Goal: Use online tool/utility: Utilize a website feature to perform a specific function

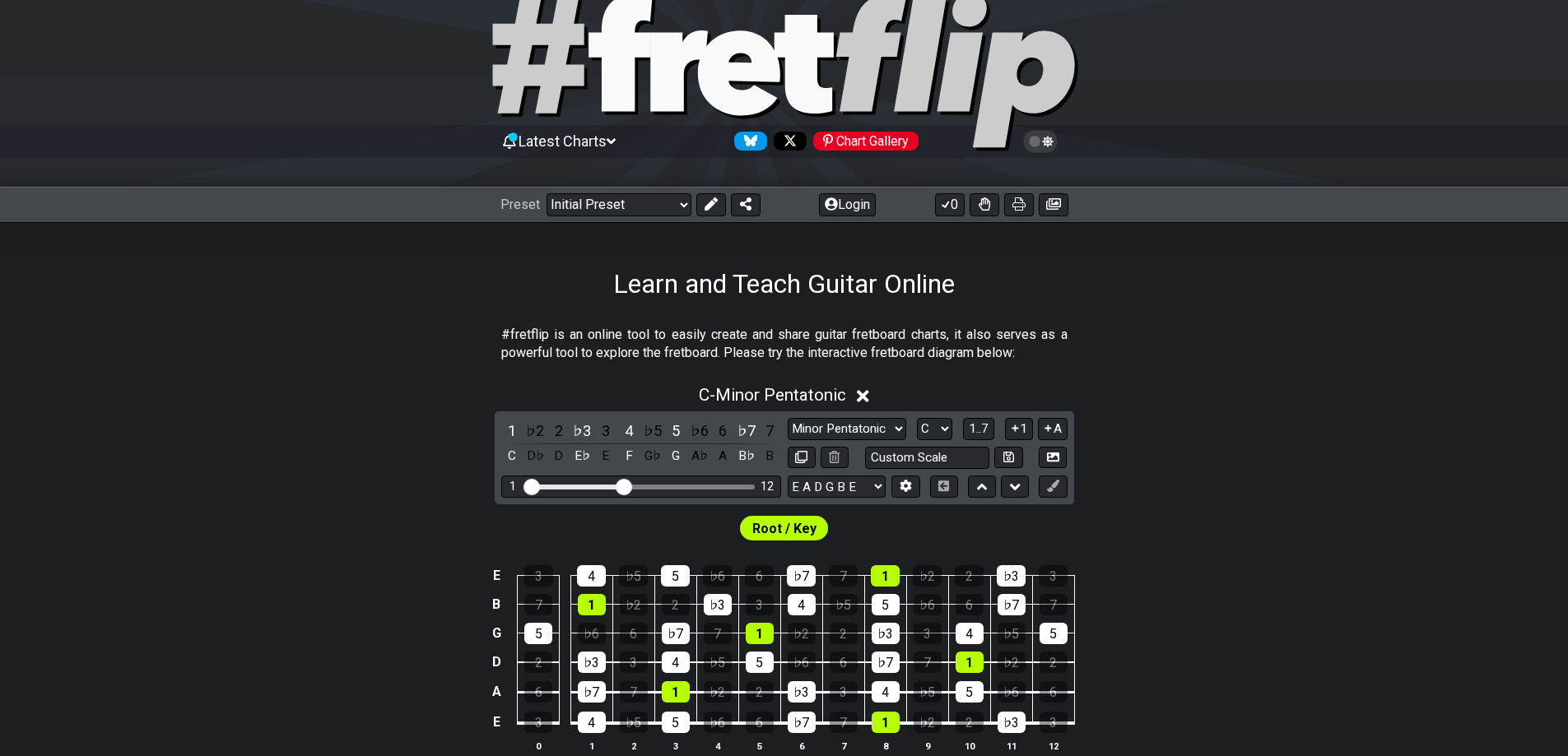
scroll to position [329, 0]
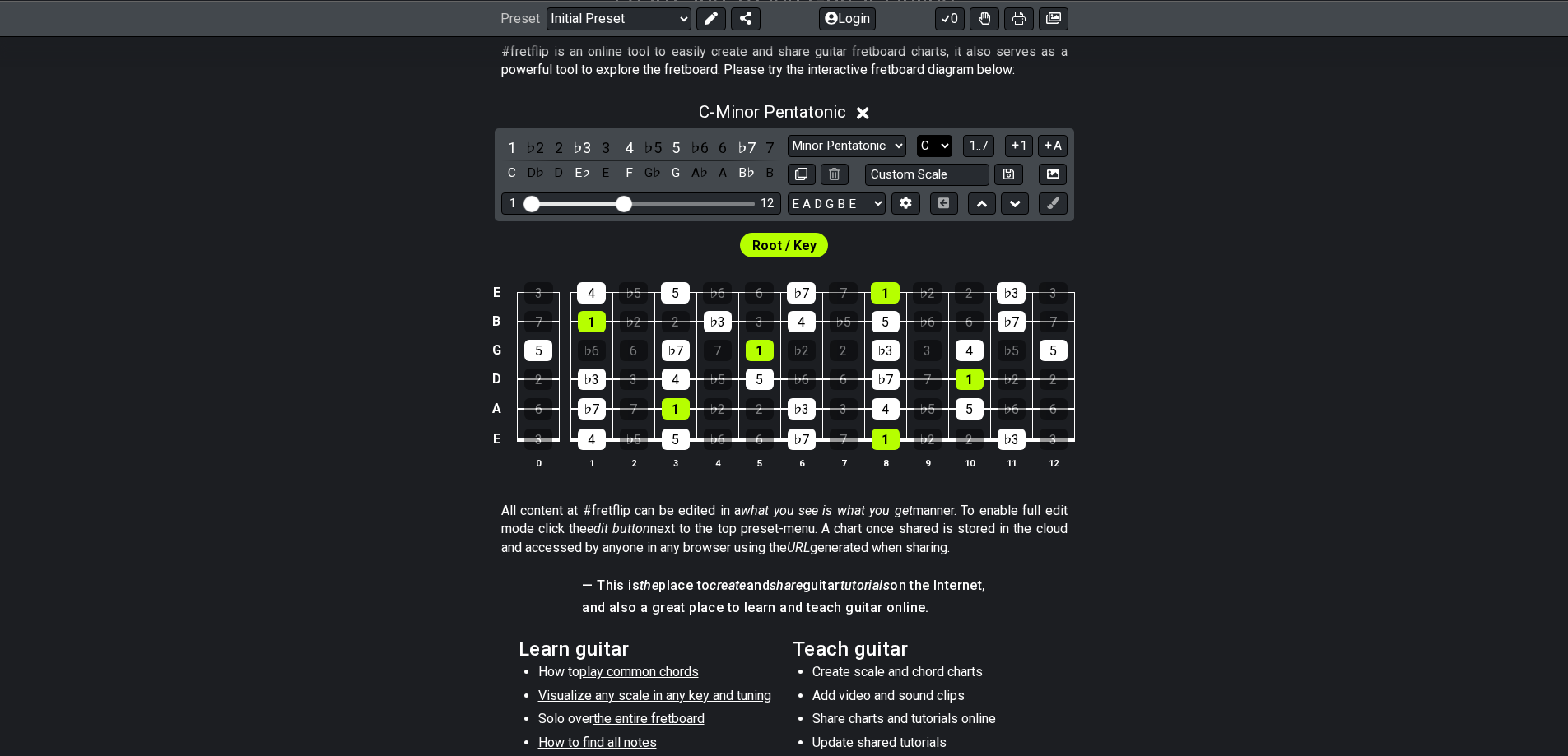
click at [935, 142] on select "A♭ A A♯ B♭ B C C♯ D♭ D D♯ E♭ E F F♯ G♭ G G♯" at bounding box center [935, 146] width 35 height 22
click at [934, 142] on select "A♭ A A♯ B♭ B C C♯ D♭ D D♯ E♭ E F F♯ G♭ G G♯" at bounding box center [935, 146] width 35 height 22
click at [890, 144] on select "Minor Pentatonic Click to edit Minor Pentatonic Major Pentatonic Minor Blues Ma…" at bounding box center [847, 146] width 118 height 22
select select "Major Pentatonic"
click at [788, 135] on select "Minor Pentatonic Click to edit Minor Pentatonic Major Pentatonic Minor Blues Ma…" at bounding box center [847, 146] width 118 height 22
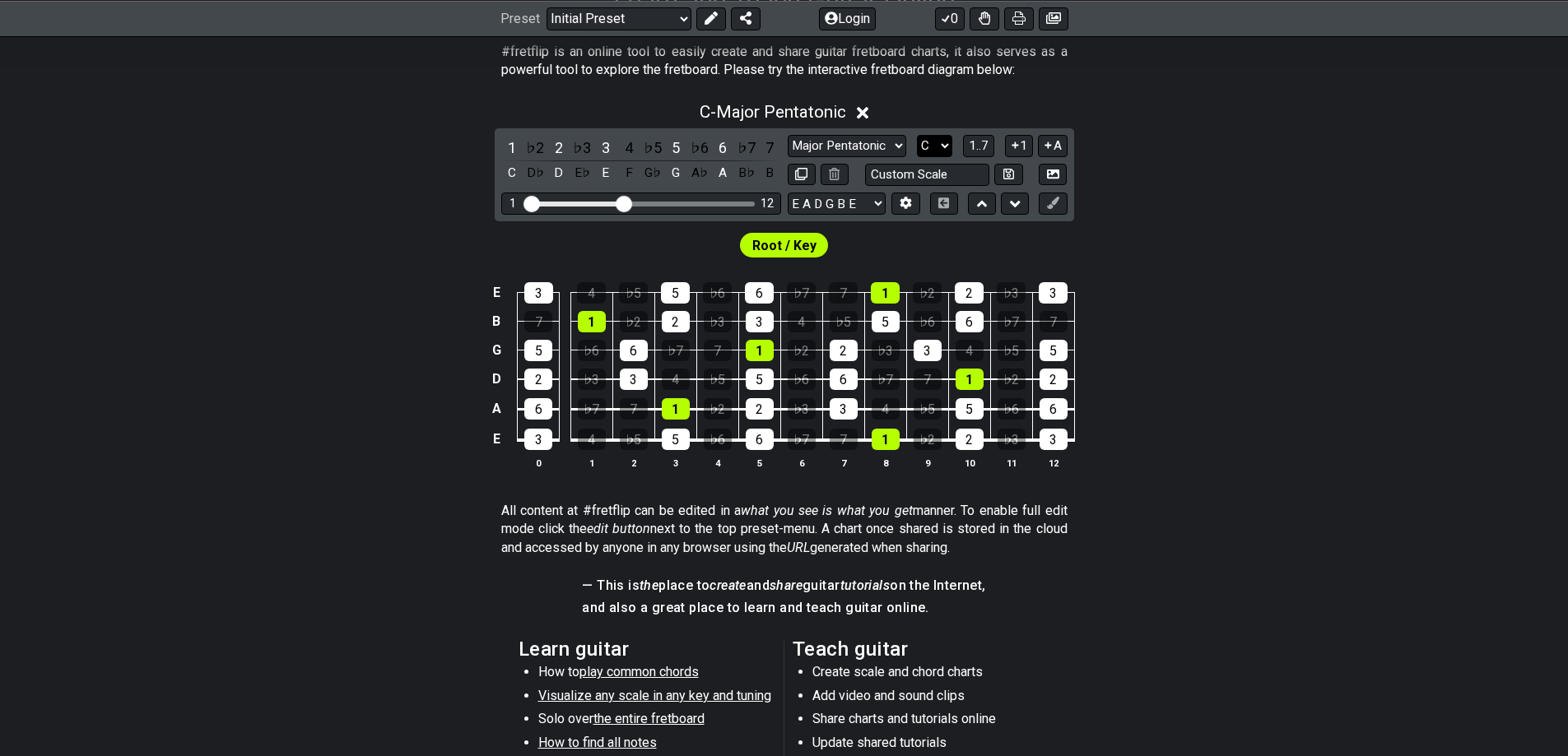
click at [942, 142] on select "A♭ A A♯ B♭ B C C♯ D♭ D D♯ E♭ E F F♯ G♭ G G♯" at bounding box center [935, 146] width 35 height 22
select select "G"
click at [917, 135] on select "A♭ A A♯ B♭ B C C♯ D♭ D D♯ E♭ E F F♯ G♭ G G♯" at bounding box center [935, 146] width 35 height 22
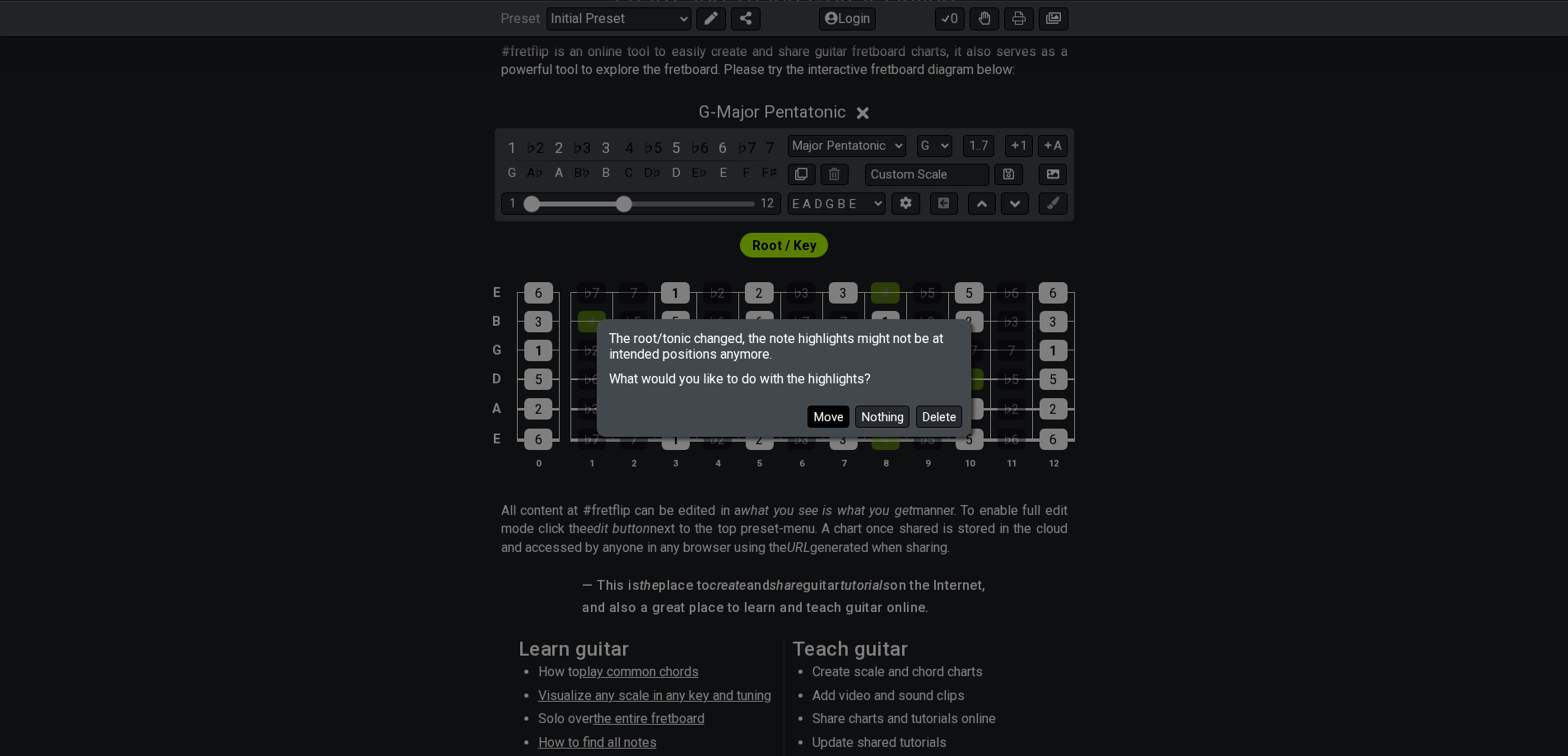
click at [828, 418] on button "Move" at bounding box center [828, 417] width 42 height 22
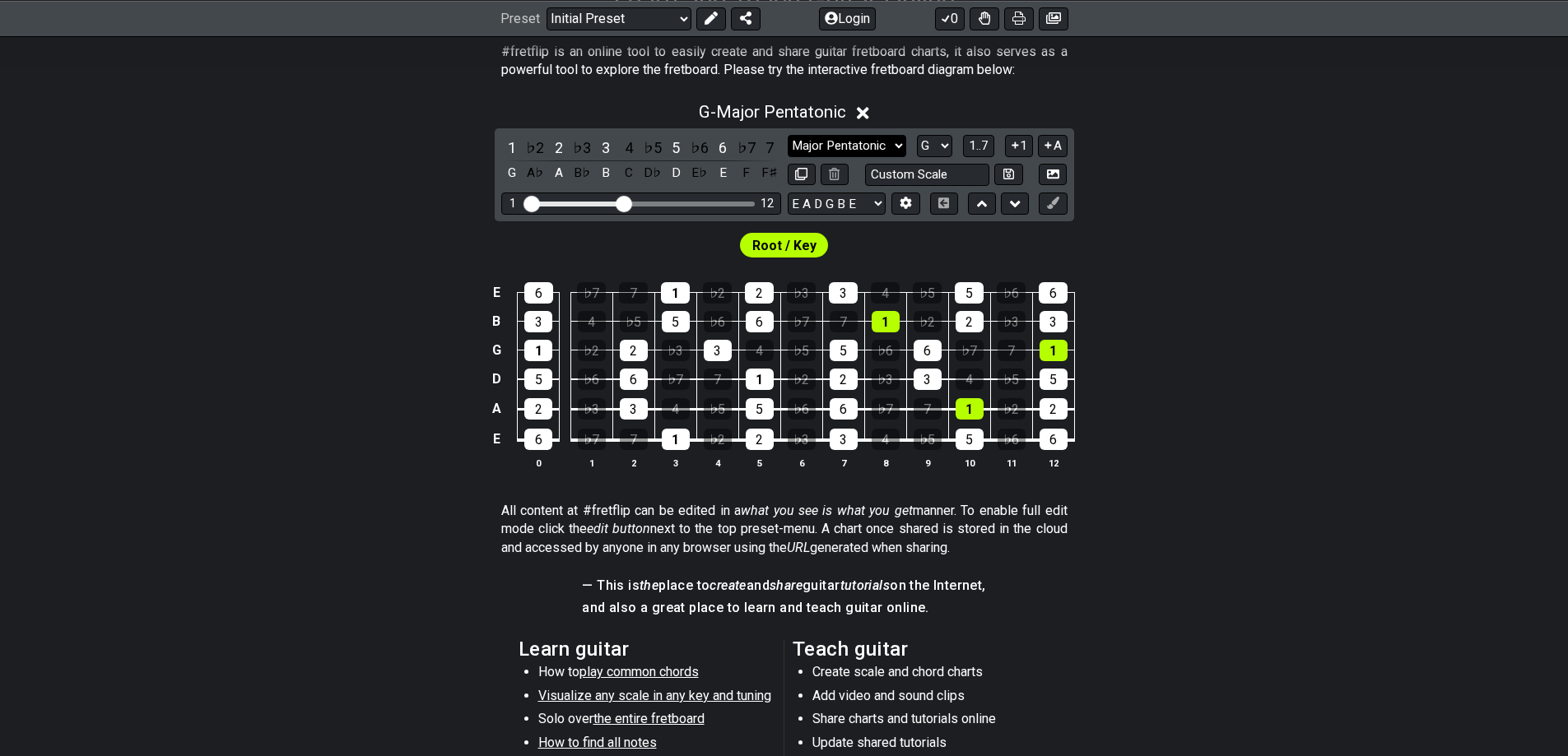
click at [896, 145] on select "Minor Pentatonic Click to edit Minor Pentatonic Major Pentatonic Minor Blues Ma…" at bounding box center [847, 146] width 118 height 22
click at [788, 135] on select "Minor Pentatonic Click to edit Minor Pentatonic Major Pentatonic Minor Blues Ma…" at bounding box center [847, 146] width 118 height 22
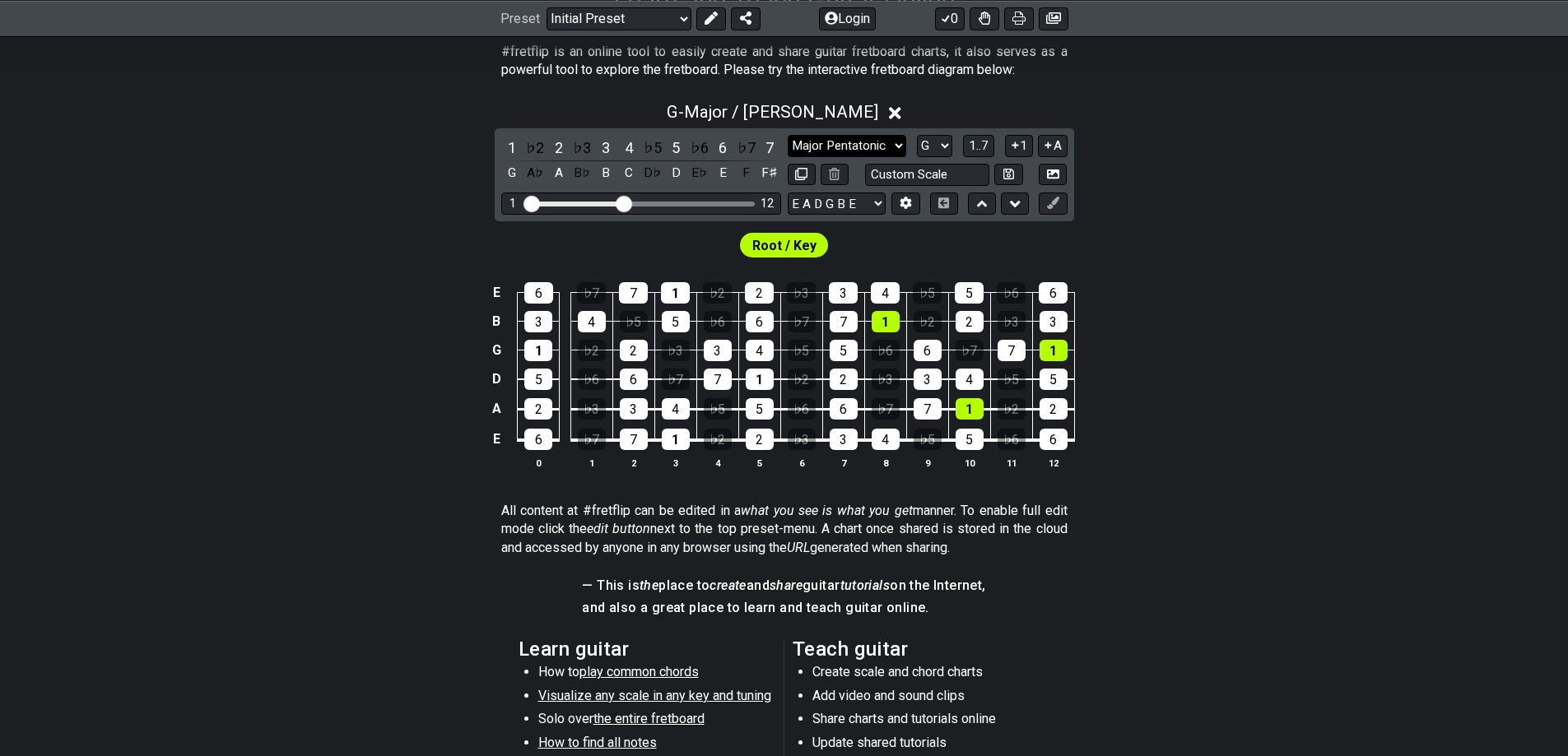
click at [881, 147] on select "Minor Pentatonic Click to edit Minor Pentatonic Major Pentatonic Minor Blues Ma…" at bounding box center [847, 146] width 118 height 22
click at [788, 135] on select "Minor Pentatonic Click to edit Minor Pentatonic Major Pentatonic Minor Blues Ma…" at bounding box center [847, 146] width 118 height 22
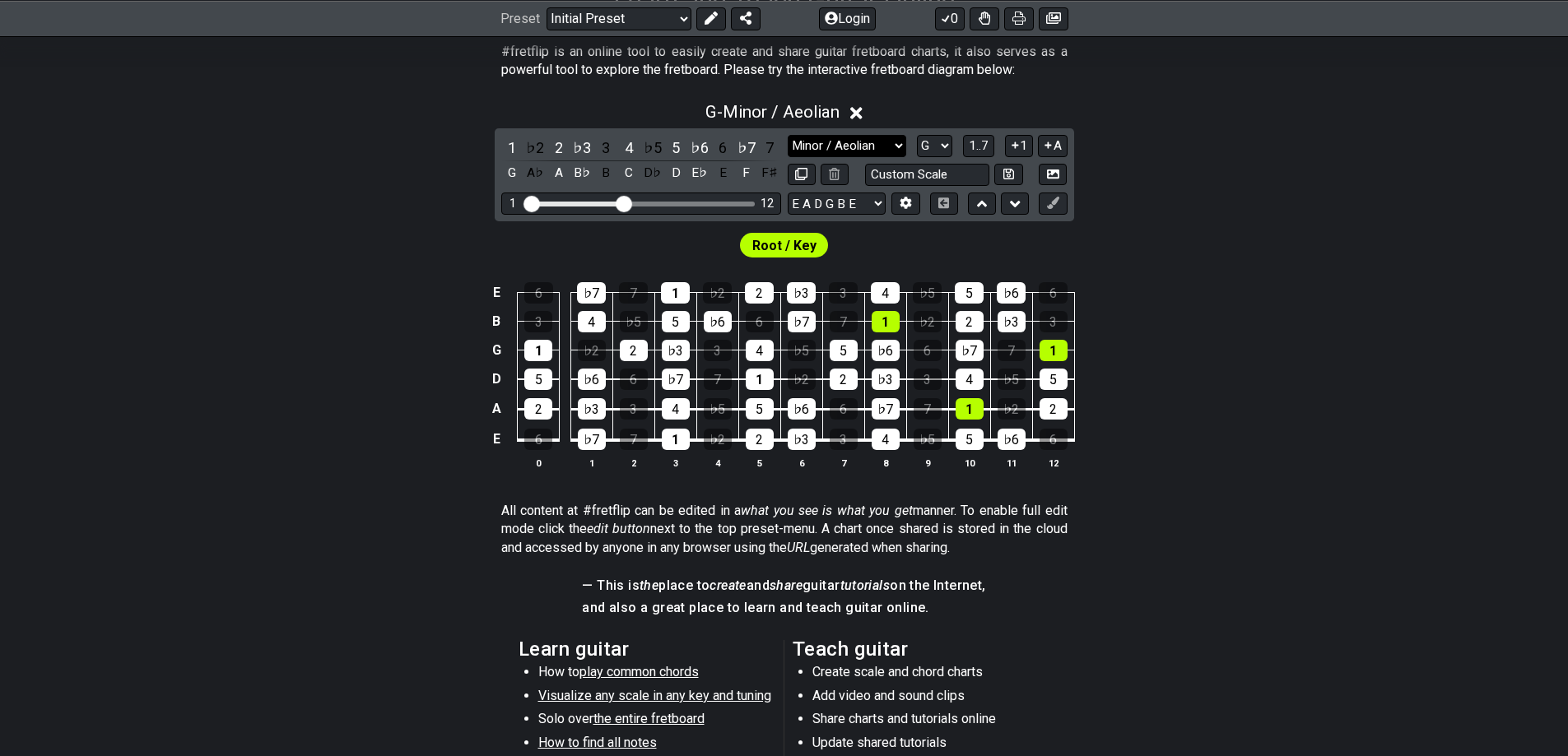
click at [874, 149] on select "Minor Pentatonic Click to edit Minor Pentatonic Major Pentatonic Minor Blues Ma…" at bounding box center [847, 146] width 118 height 22
click at [788, 135] on select "Minor Pentatonic Click to edit Minor Pentatonic Major Pentatonic Minor Blues Ma…" at bounding box center [847, 146] width 118 height 22
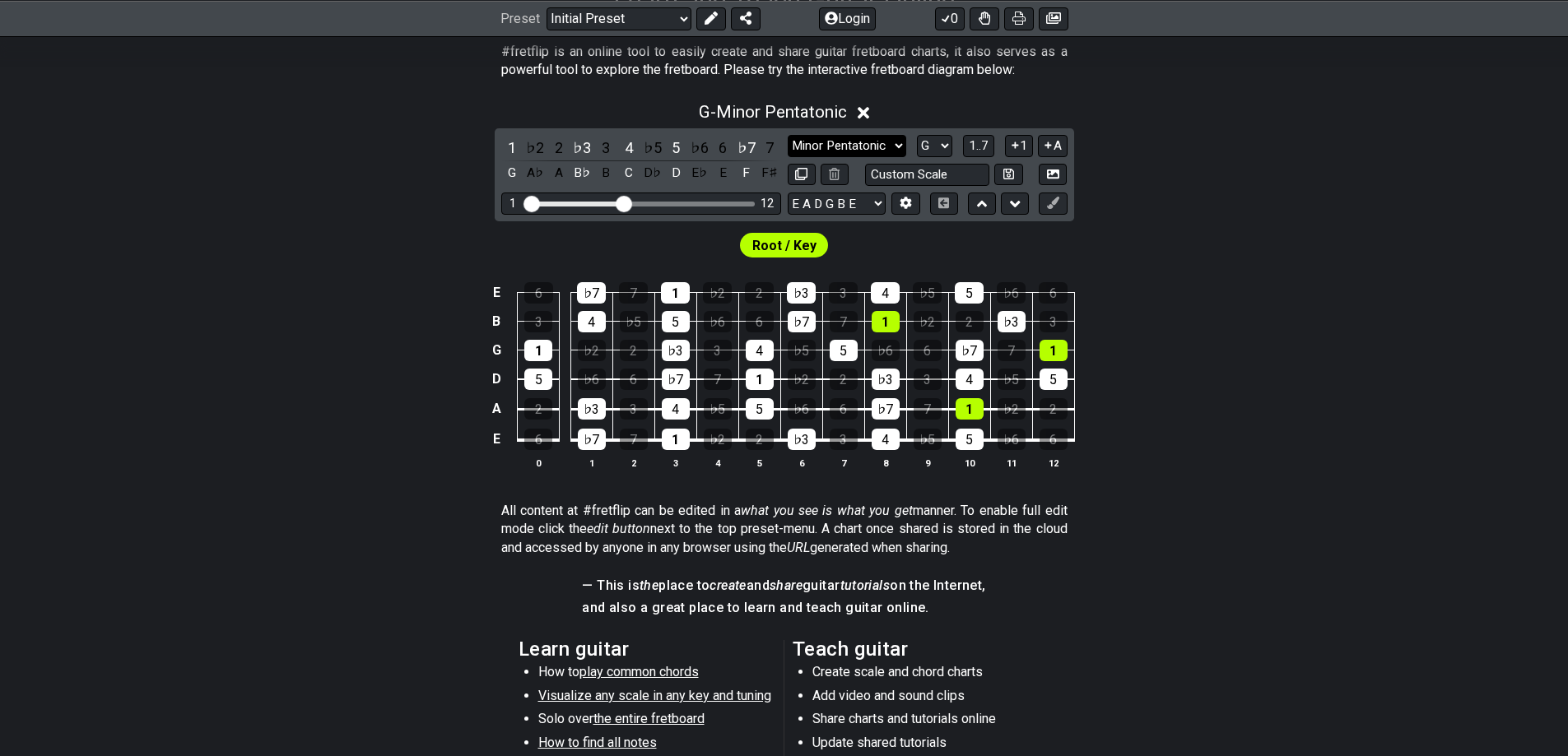
click at [887, 144] on select "Minor Pentatonic Click to edit Minor Pentatonic Major Pentatonic Minor Blues Ma…" at bounding box center [847, 146] width 118 height 22
click at [788, 135] on select "Minor Pentatonic Click to edit Minor Pentatonic Major Pentatonic Minor Blues Ma…" at bounding box center [847, 146] width 118 height 22
click at [893, 144] on select "Minor Pentatonic Click to edit Minor Pentatonic Major Pentatonic Minor Blues Ma…" at bounding box center [847, 146] width 118 height 22
click at [788, 135] on select "Minor Pentatonic Click to edit Minor Pentatonic Major Pentatonic Minor Blues Ma…" at bounding box center [847, 146] width 118 height 22
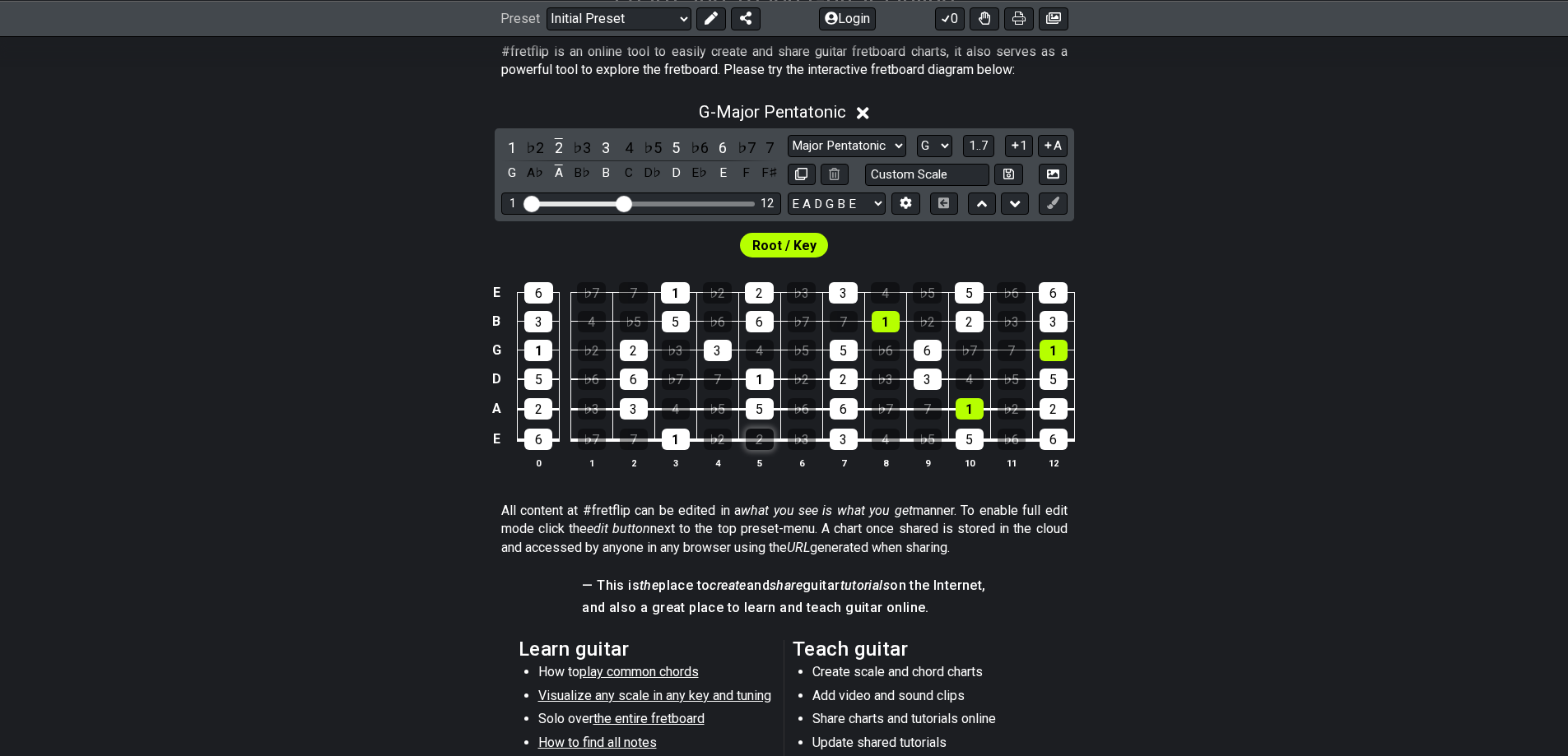
click at [768, 440] on div "2" at bounding box center [760, 439] width 28 height 21
click at [892, 151] on select "Minor Pentatonic Click to edit Minor Pentatonic Major Pentatonic Minor Blues Ma…" at bounding box center [847, 146] width 118 height 22
click at [788, 135] on select "Minor Pentatonic Click to edit Minor Pentatonic Major Pentatonic Minor Blues Ma…" at bounding box center [847, 146] width 118 height 22
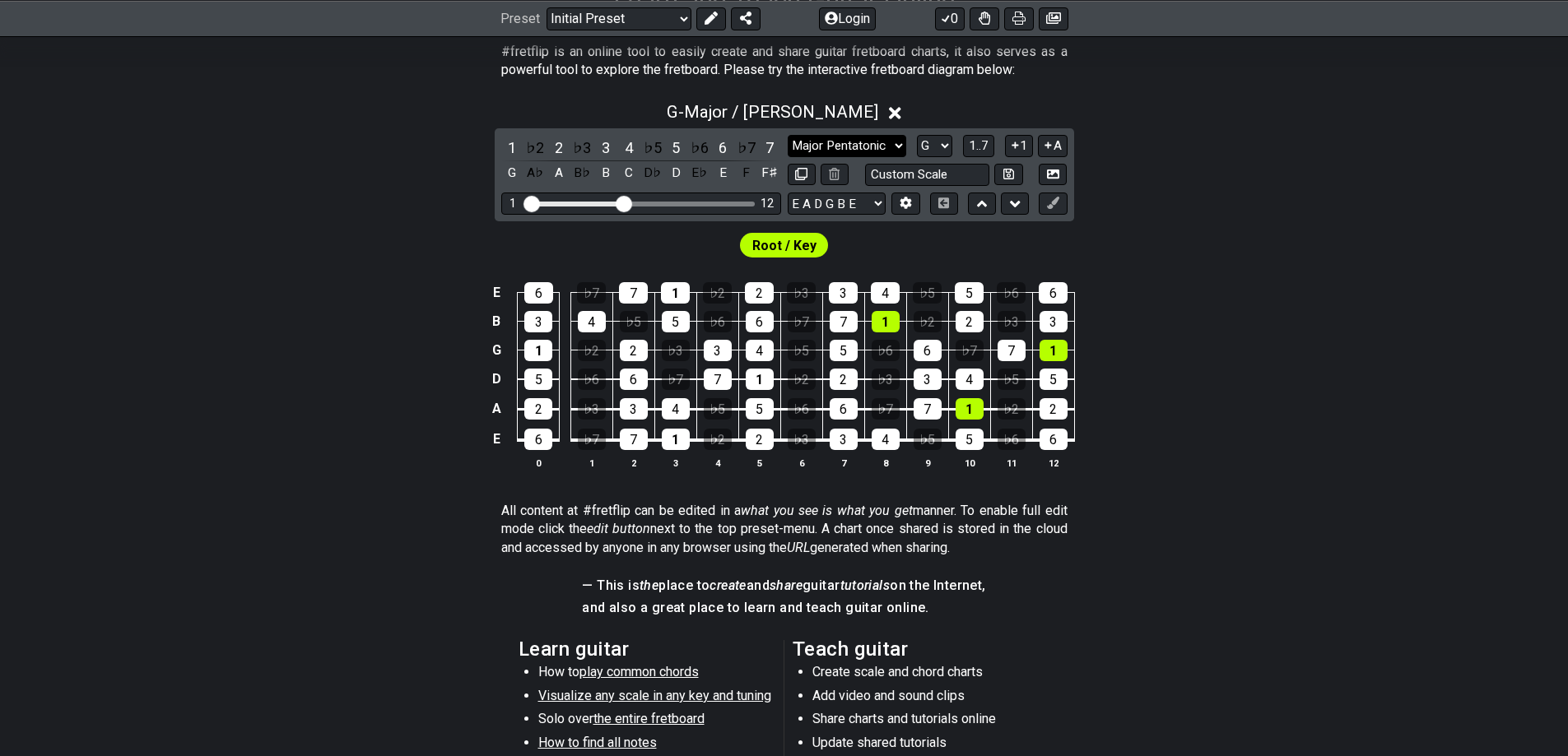
click at [892, 146] on select "Minor Pentatonic Click to edit Minor Pentatonic Major Pentatonic Minor Blues Ma…" at bounding box center [847, 146] width 118 height 22
click at [788, 135] on select "Minor Pentatonic Click to edit Minor Pentatonic Major Pentatonic Minor Blues Ma…" at bounding box center [847, 146] width 118 height 22
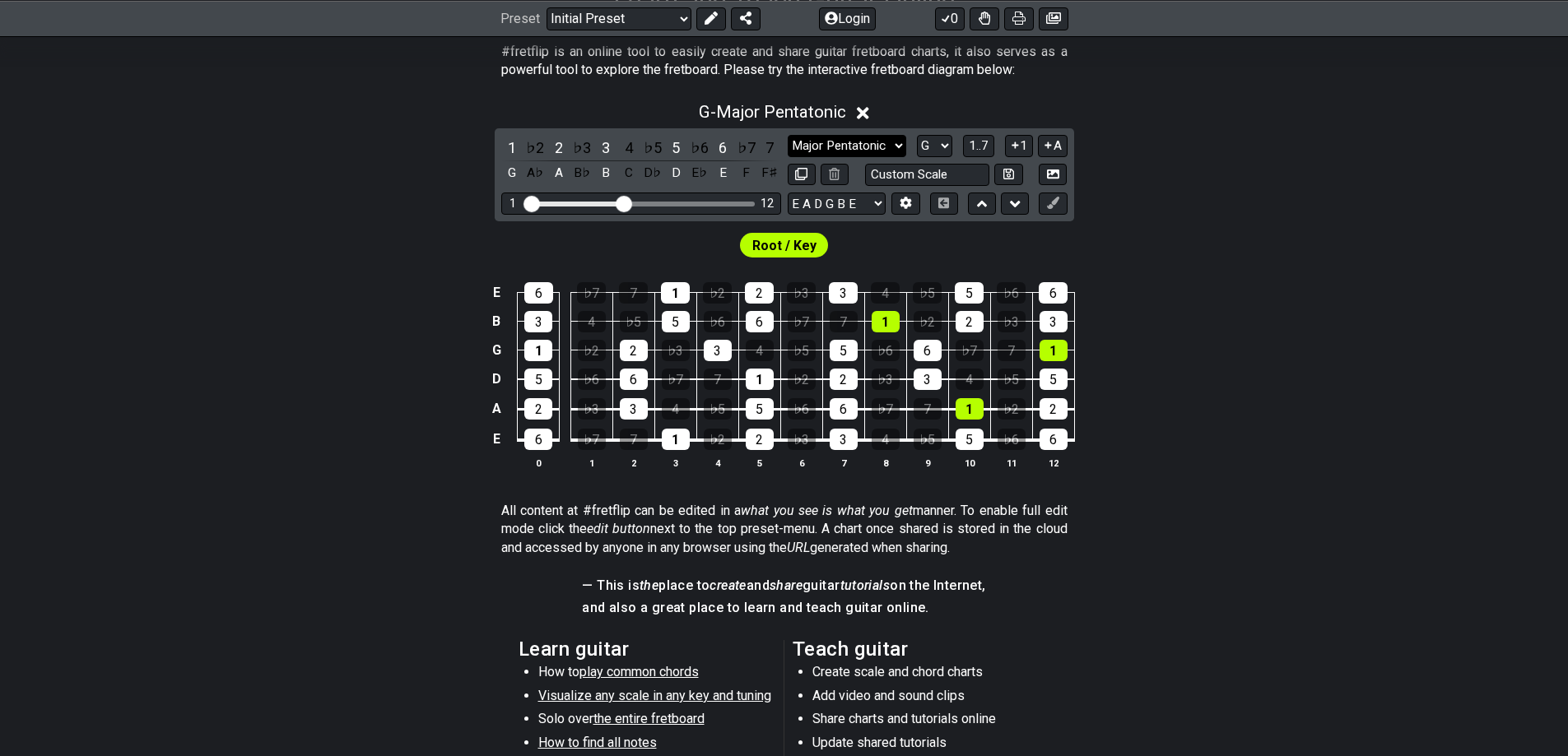
click at [863, 143] on select "Minor Pentatonic Click to edit Minor Pentatonic Major Pentatonic Minor Blues Ma…" at bounding box center [847, 146] width 118 height 22
select select "Minor Pentatonic"
click at [788, 135] on select "Minor Pentatonic Click to edit Minor Pentatonic Major Pentatonic Minor Blues Ma…" at bounding box center [847, 146] width 118 height 22
